Goal: Task Accomplishment & Management: Manage account settings

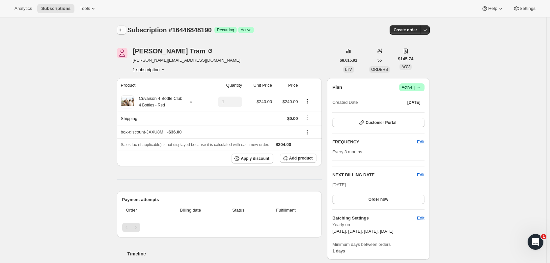
click at [120, 28] on icon "Subscriptions" at bounding box center [121, 30] width 7 height 7
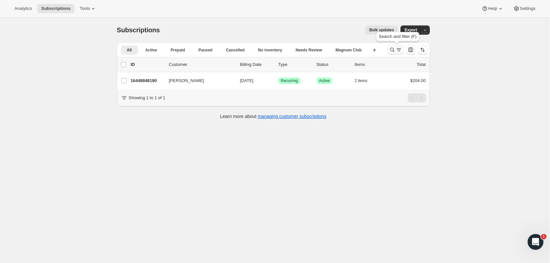
click at [391, 48] on icon "Search and filter results" at bounding box center [392, 49] width 7 height 7
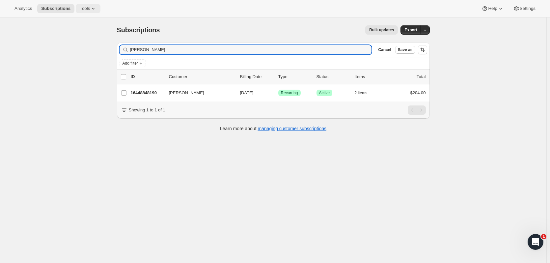
drag, startPoint x: 127, startPoint y: 49, endPoint x: 95, endPoint y: 9, distance: 51.5
click at [91, 46] on div "Subscriptions. This page is ready Subscriptions Bulk updates More actions Bulk …" at bounding box center [273, 148] width 546 height 263
type input "will"
click at [361, 46] on button "Clear" at bounding box center [364, 49] width 7 height 7
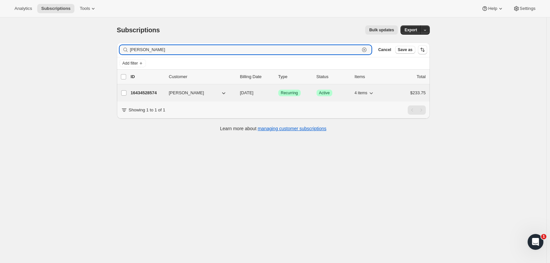
type input "[PERSON_NAME]"
click at [159, 94] on p "16434528574" at bounding box center [147, 93] width 33 height 7
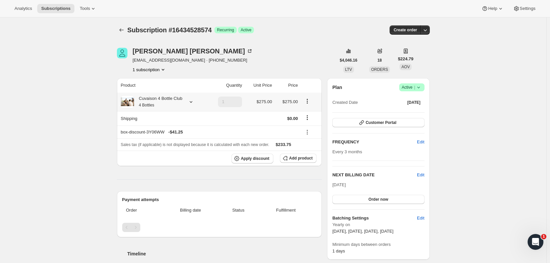
click at [192, 102] on icon at bounding box center [191, 101] width 7 height 7
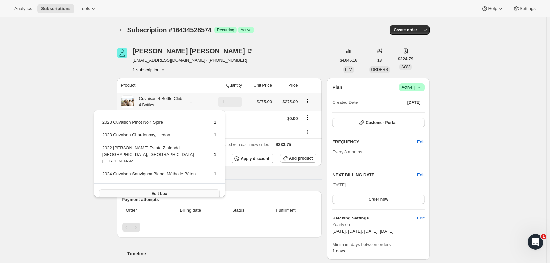
click at [192, 189] on button "Edit box" at bounding box center [159, 193] width 120 height 9
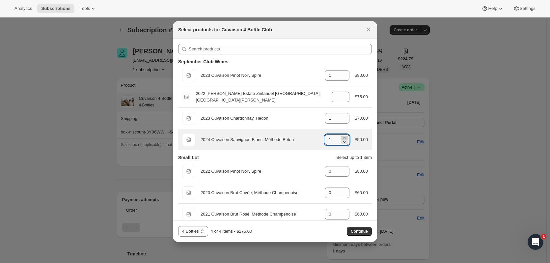
click at [343, 136] on icon ":r2rm:" at bounding box center [344, 137] width 7 height 7
type input "2"
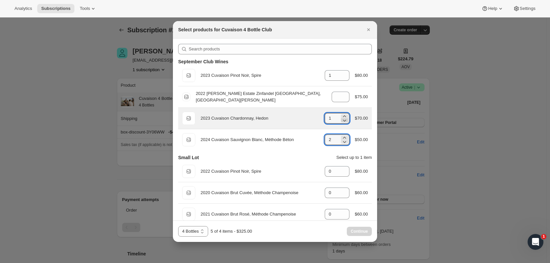
click at [343, 121] on icon ":r2rm:" at bounding box center [344, 120] width 7 height 7
type input "0"
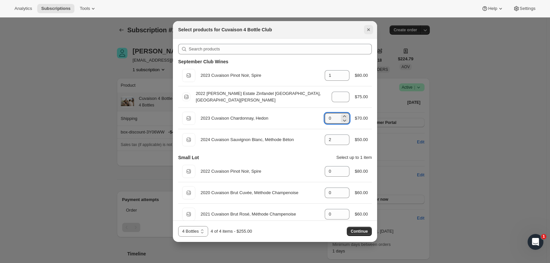
click at [368, 25] on button "Close" at bounding box center [368, 29] width 9 height 9
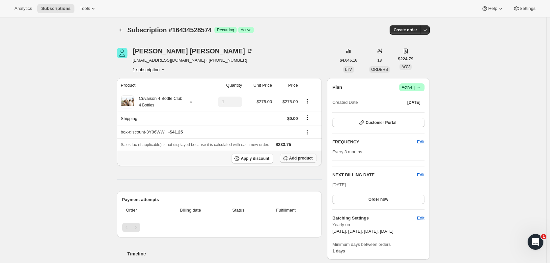
click at [301, 155] on span "Add product" at bounding box center [300, 157] width 23 height 5
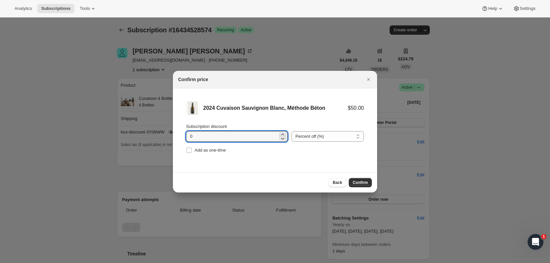
drag, startPoint x: 222, startPoint y: 136, endPoint x: 178, endPoint y: 140, distance: 44.6
click at [178, 140] on li "2024 Cuvaison Sauvignon Blanc, Méthode Béton $50.00 Subscription discount 0 Per…" at bounding box center [275, 128] width 204 height 80
type input "15"
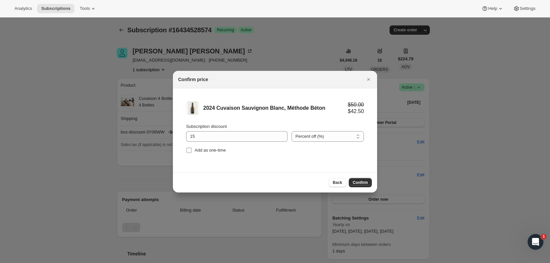
click at [195, 149] on span "Add as one-time" at bounding box center [210, 149] width 31 height 5
click at [192, 149] on input "Add as one-time" at bounding box center [188, 149] width 5 height 5
checkbox input "true"
click at [361, 187] on div "Back Confirm" at bounding box center [275, 182] width 204 height 20
click at [353, 179] on button "Confirm" at bounding box center [360, 182] width 23 height 9
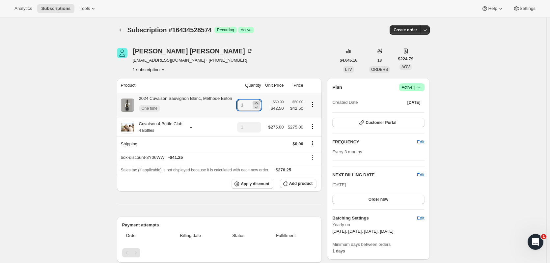
click at [259, 102] on icon at bounding box center [256, 103] width 7 height 7
type input "2"
click at [307, 180] on button "Add product" at bounding box center [298, 183] width 37 height 9
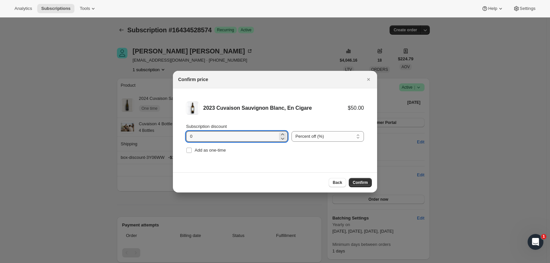
drag, startPoint x: 201, startPoint y: 135, endPoint x: 182, endPoint y: 135, distance: 19.1
click at [182, 135] on li "2023 Cuvaison Sauvignon Blanc, En Cigare $50.00 Subscription discount 0 Percent…" at bounding box center [275, 128] width 204 height 80
type input "15"
click at [193, 146] on label "Add as one-time" at bounding box center [206, 149] width 40 height 9
click at [192, 147] on input "Add as one-time" at bounding box center [188, 149] width 5 height 5
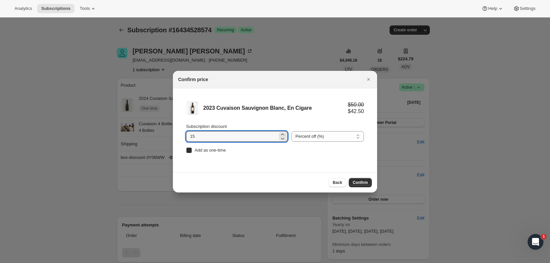
checkbox input "true"
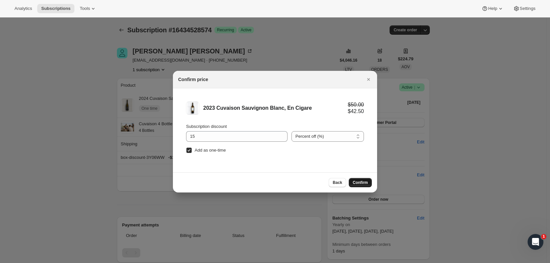
click at [365, 184] on span "Confirm" at bounding box center [360, 182] width 15 height 5
type input "1"
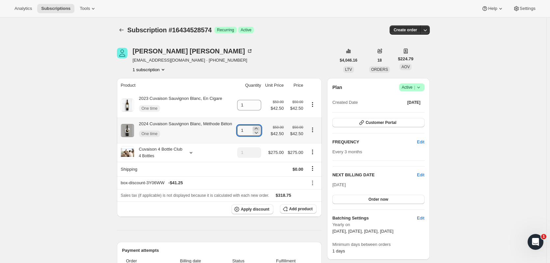
click at [258, 127] on icon at bounding box center [256, 128] width 7 height 7
click at [259, 132] on icon at bounding box center [256, 132] width 7 height 7
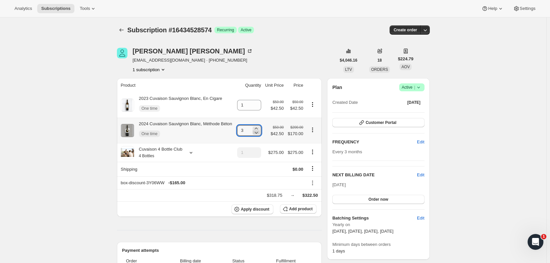
type input "2"
click at [259, 100] on icon at bounding box center [256, 103] width 7 height 7
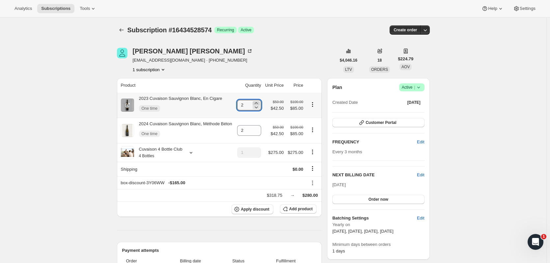
click at [259, 100] on icon at bounding box center [256, 103] width 7 height 7
type input "5"
click at [312, 152] on icon "Product actions" at bounding box center [312, 151] width 7 height 7
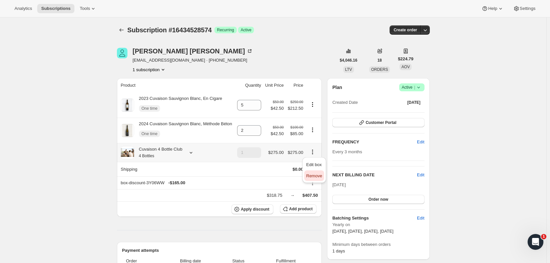
click at [311, 178] on span "Remove" at bounding box center [314, 175] width 16 height 7
type input "0"
click at [258, 106] on icon at bounding box center [256, 107] width 7 height 7
type input "4"
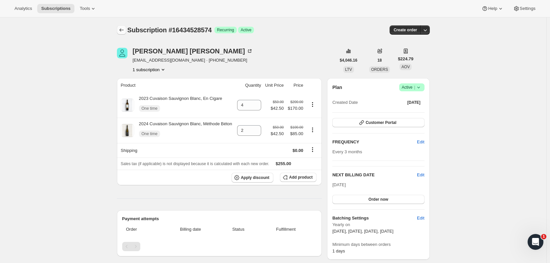
click at [125, 31] on icon "Subscriptions" at bounding box center [121, 30] width 7 height 7
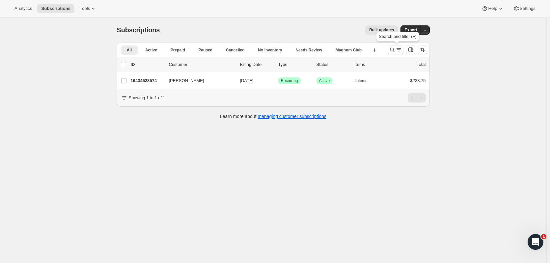
click at [389, 53] on div at bounding box center [395, 49] width 16 height 9
click at [394, 52] on icon "Search and filter results" at bounding box center [392, 49] width 7 height 7
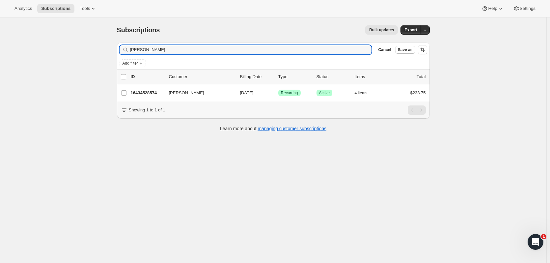
drag, startPoint x: 174, startPoint y: 51, endPoint x: 81, endPoint y: 54, distance: 93.5
click at [80, 54] on div "Subscriptions. This page is ready Subscriptions Bulk updates More actions Bulk …" at bounding box center [273, 148] width 546 height 263
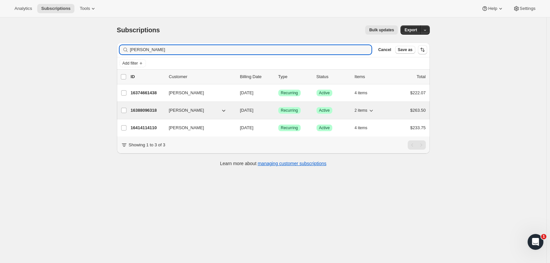
type input "[PERSON_NAME]"
click at [143, 108] on p "16388096318" at bounding box center [147, 110] width 33 height 7
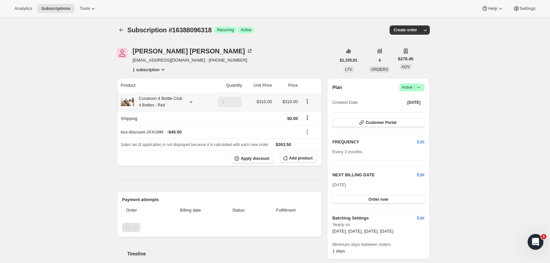
click at [192, 102] on icon at bounding box center [191, 101] width 7 height 7
